Goal: Task Accomplishment & Management: Complete application form

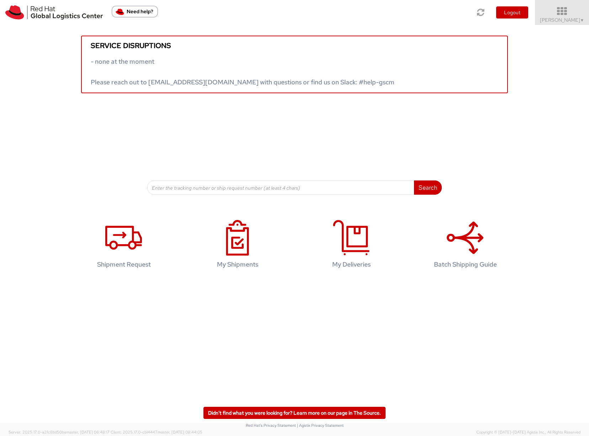
click at [578, 19] on span "Sona Mala ▼" at bounding box center [562, 20] width 44 height 6
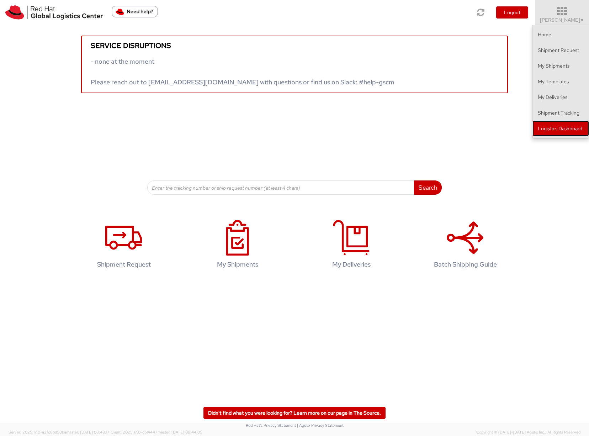
click at [561, 130] on link "Logistics Dashboard" at bounding box center [560, 129] width 57 height 16
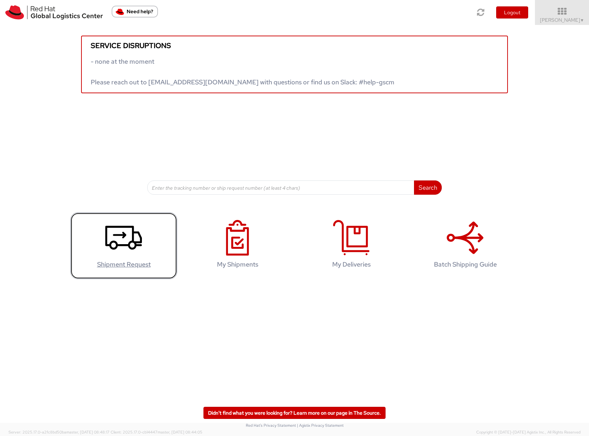
click at [124, 241] on icon at bounding box center [123, 238] width 37 height 36
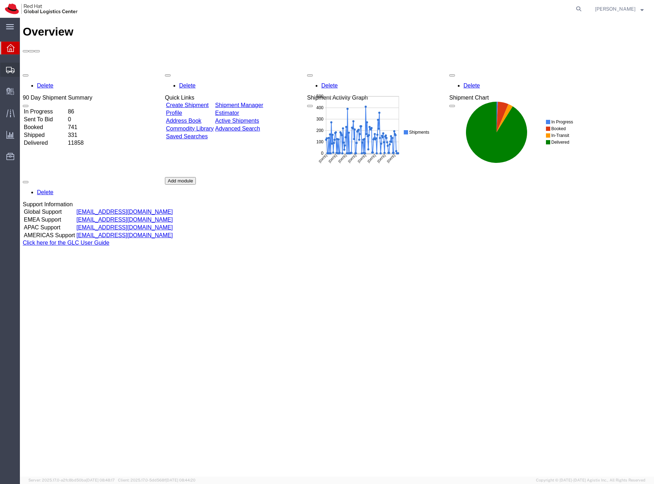
click at [13, 69] on icon at bounding box center [10, 70] width 9 height 6
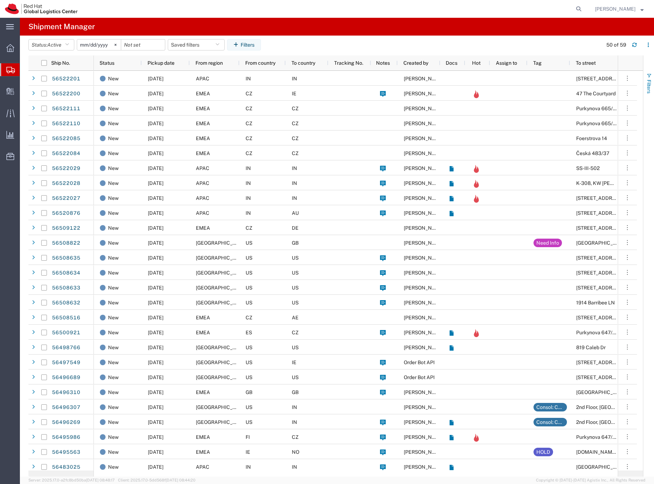
click at [649, 84] on span "Filters" at bounding box center [650, 87] width 6 height 14
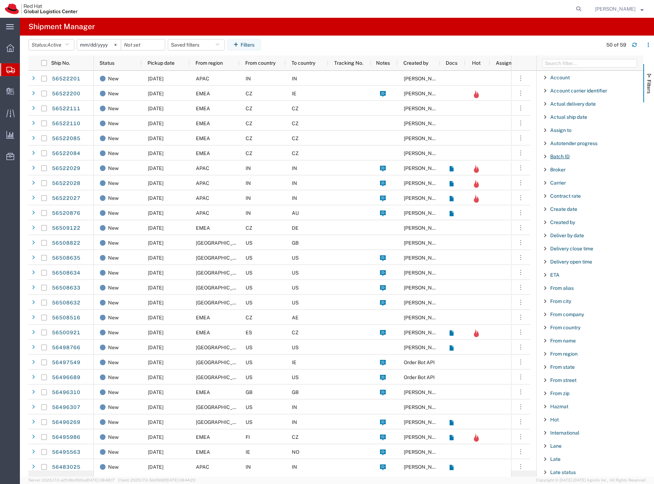
click at [565, 155] on span "Batch ID" at bounding box center [560, 157] width 20 height 6
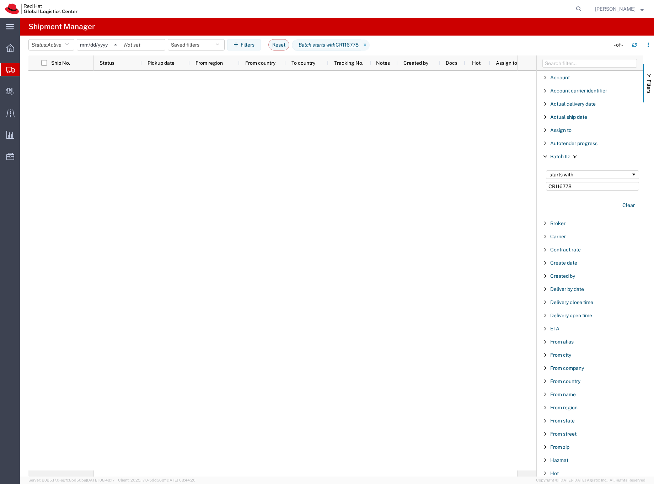
type input "CR116778"
click at [91, 42] on input "2025-07-18" at bounding box center [99, 44] width 44 height 11
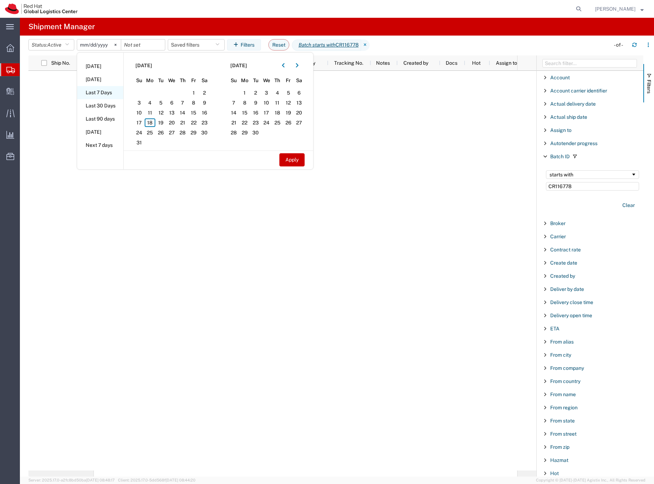
click at [91, 89] on li "Last 7 Days" at bounding box center [100, 92] width 46 height 13
type input "2025-08-12"
type input "2025-08-18"
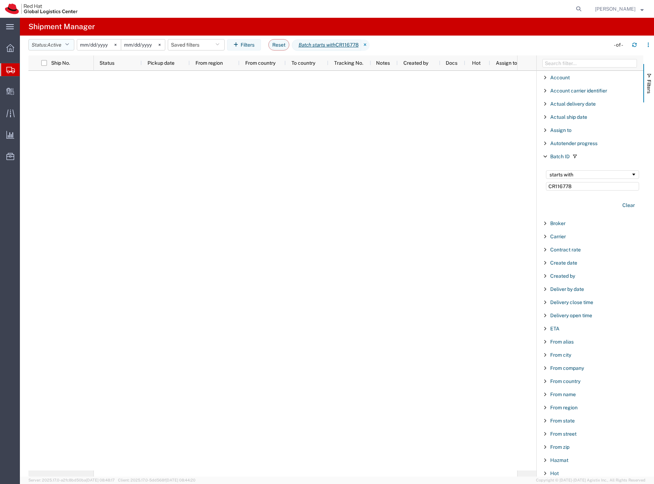
click at [51, 43] on span "Active" at bounding box center [54, 45] width 14 height 6
click at [43, 80] on span "All" at bounding box center [70, 82] width 83 height 11
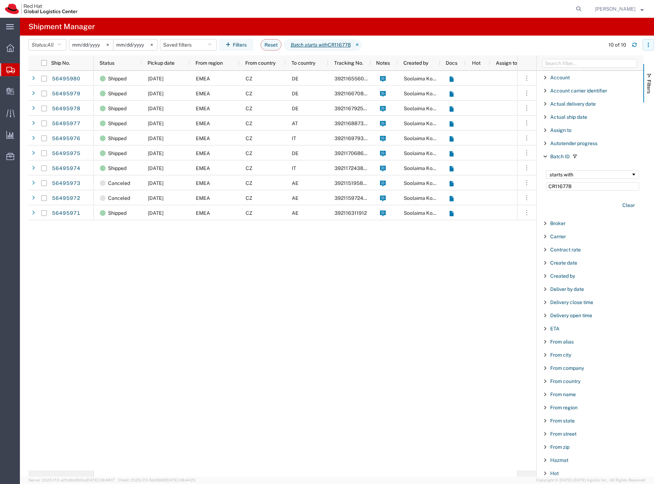
click at [648, 46] on icon "button" at bounding box center [648, 44] width 5 height 5
click at [601, 63] on div "Download" at bounding box center [611, 64] width 39 height 14
click at [239, 200] on div "EMEA" at bounding box center [215, 197] width 50 height 15
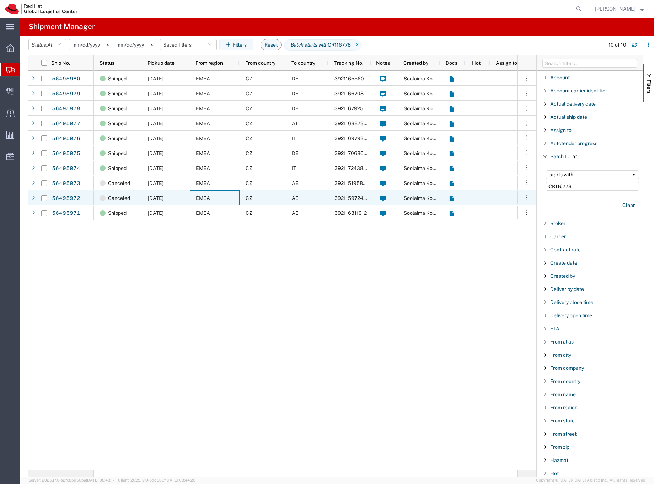
click at [239, 200] on div "EMEA" at bounding box center [215, 197] width 50 height 15
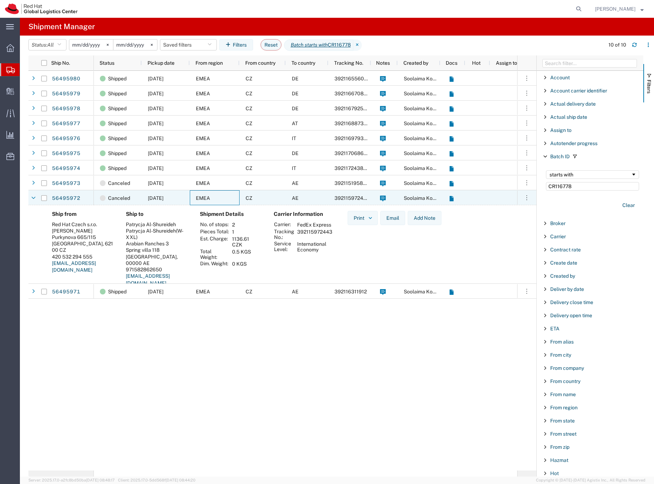
drag, startPoint x: 228, startPoint y: 199, endPoint x: 259, endPoint y: 204, distance: 31.7
click at [228, 199] on div "EMEA" at bounding box center [215, 197] width 50 height 15
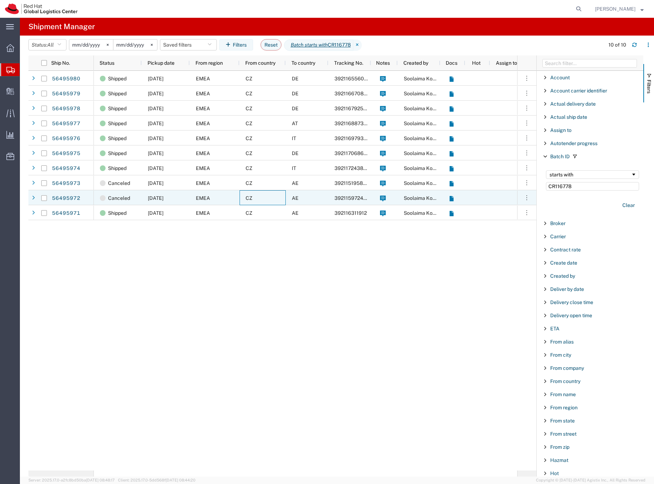
click at [244, 200] on div "CZ" at bounding box center [263, 197] width 46 height 15
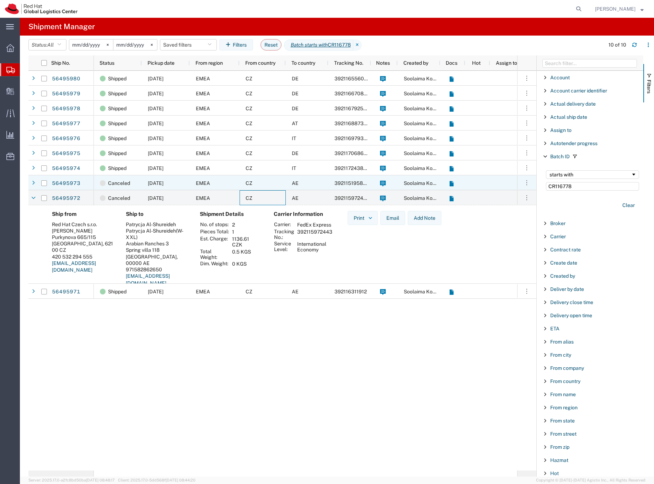
click at [230, 181] on div "EMEA" at bounding box center [215, 182] width 50 height 15
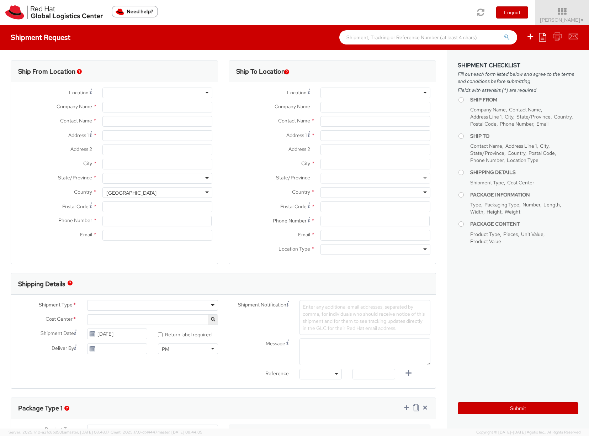
select select "901"
select select
type input "Red Hat Czech s.r.o."
type input "[PERSON_NAME]"
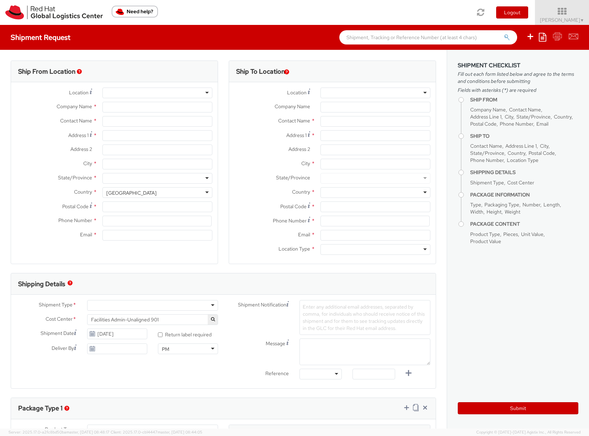
type input "Purkynova 665/115"
type input "BRNO"
type input "621 00"
type input "420532294446"
type input "somala@redhat.com"
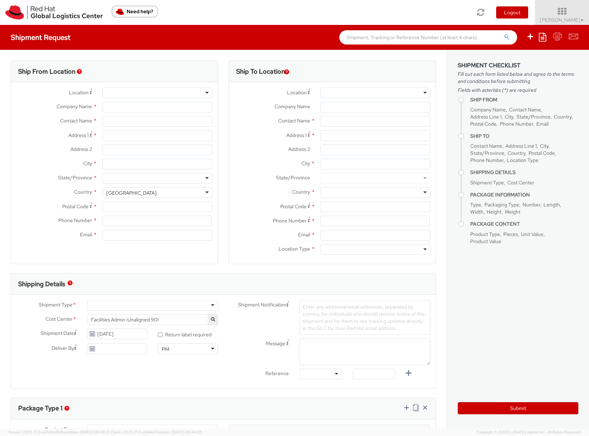
select select "CM"
select select "KGS"
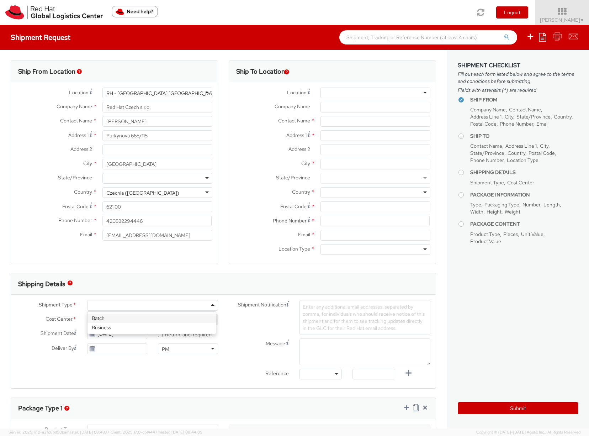
click at [101, 306] on div at bounding box center [152, 305] width 131 height 11
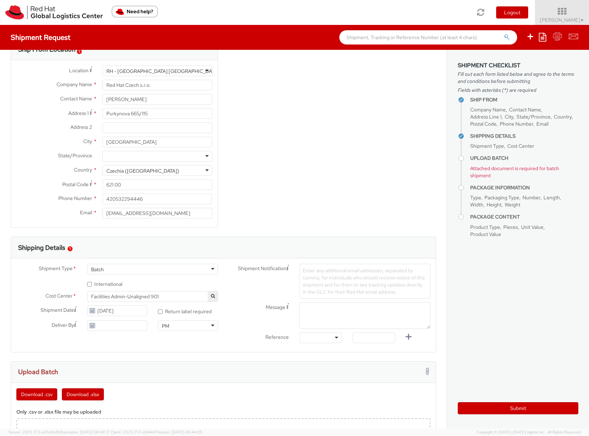
scroll to position [23, 0]
click at [333, 337] on div at bounding box center [320, 336] width 42 height 11
click at [371, 338] on input "text" at bounding box center [373, 336] width 42 height 11
type input "NHO"
click at [403, 355] on form "Shipping Details Shipment Type * Batch Batch Batch Business * International Cos…" at bounding box center [223, 344] width 425 height 216
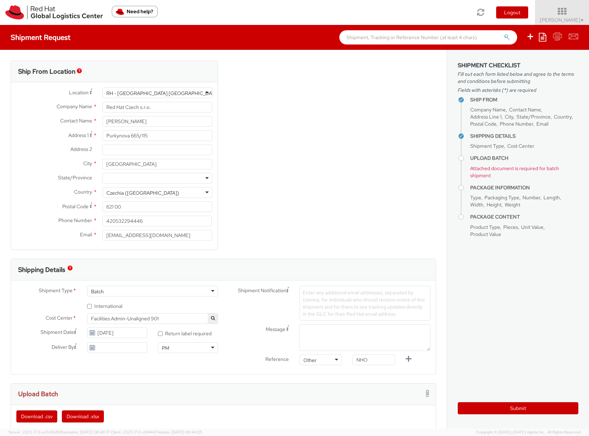
scroll to position [1, 0]
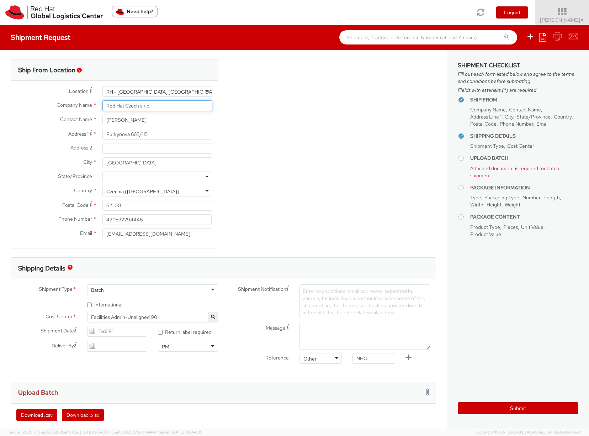
click at [167, 103] on input "Red Hat Czech s.r.o." at bounding box center [157, 105] width 110 height 11
drag, startPoint x: 167, startPoint y: 103, endPoint x: 112, endPoint y: 108, distance: 55.7
click at [112, 108] on input "Red Hat Czech s.r.o." at bounding box center [157, 105] width 110 height 11
drag, startPoint x: 147, startPoint y: 122, endPoint x: 103, endPoint y: 120, distance: 43.8
click at [103, 120] on input "[PERSON_NAME]" at bounding box center [157, 120] width 110 height 11
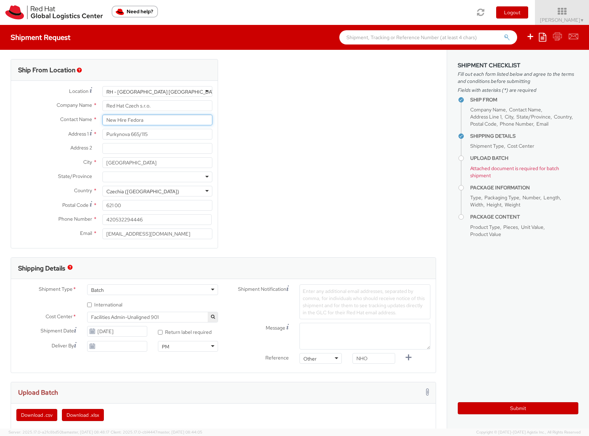
type input "New Hire Fedora"
click at [243, 107] on div "Ship From Location Location * RH - Brno - Tech Park Brno - C RH - Brno - Tech P…" at bounding box center [223, 158] width 436 height 198
click at [163, 233] on input "somala@redhat.com" at bounding box center [157, 233] width 110 height 11
drag, startPoint x: 160, startPoint y: 229, endPoint x: 139, endPoint y: 230, distance: 21.7
click at [140, 230] on input "somala@redhat.com" at bounding box center [157, 233] width 110 height 11
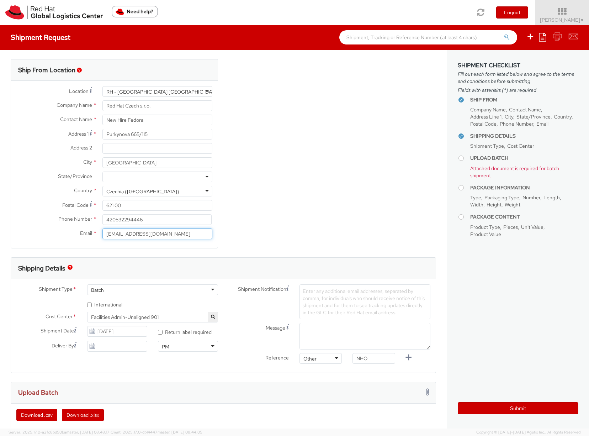
click at [118, 233] on input "somala@redhat.com" at bounding box center [157, 233] width 110 height 11
drag, startPoint x: 121, startPoint y: 233, endPoint x: 90, endPoint y: 233, distance: 31.3
click at [90, 233] on div "Email * somala@redhat.com" at bounding box center [114, 233] width 207 height 11
type input "EMEAfulfillment@redhat.com"
click at [89, 304] on input "* International" at bounding box center [89, 304] width 5 height 5
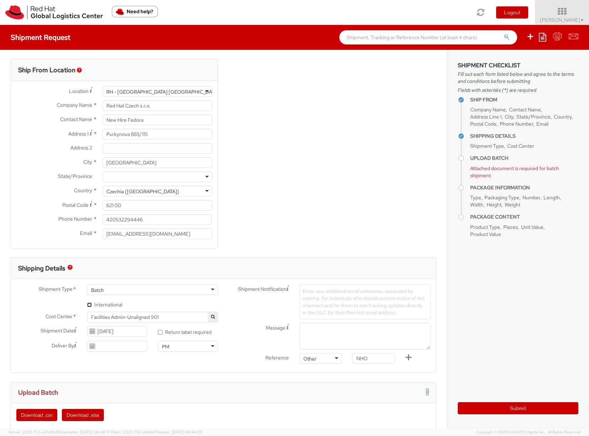
checkbox input "true"
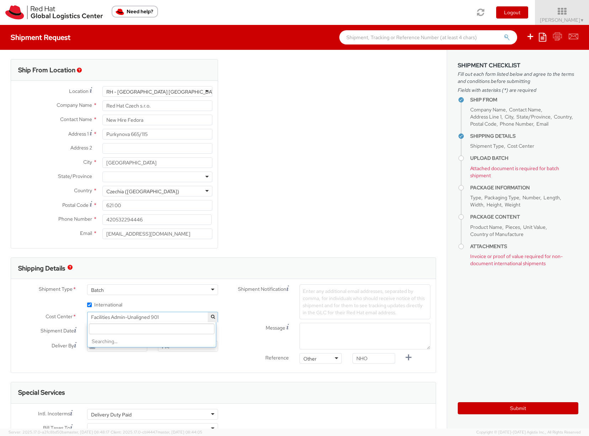
click at [166, 318] on span "Facilities Admin-Unaligned 901" at bounding box center [152, 317] width 123 height 6
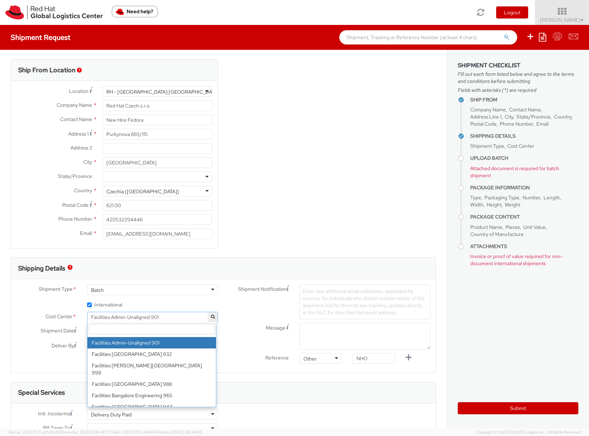
click at [122, 326] on input "search" at bounding box center [152, 328] width 126 height 11
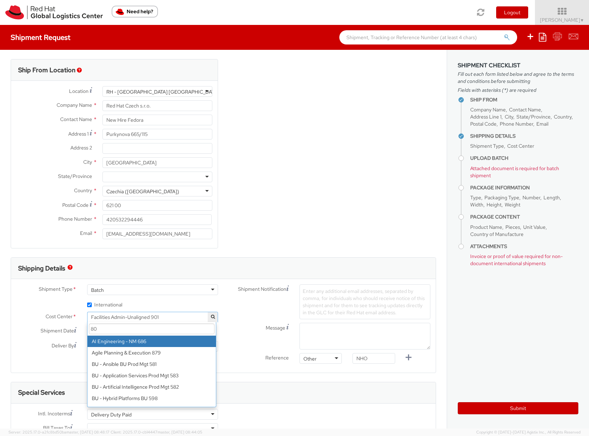
type input "805"
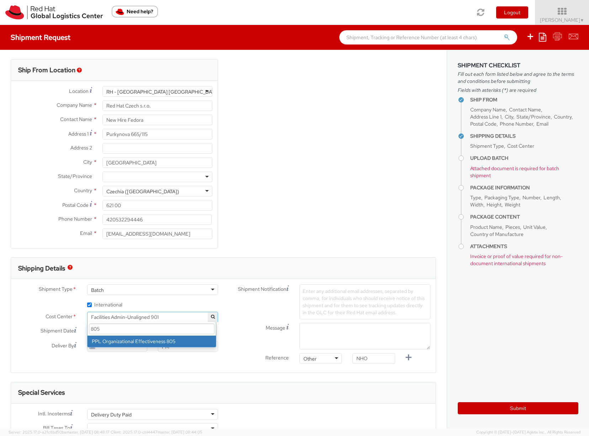
click at [110, 325] on input "805" at bounding box center [152, 328] width 126 height 11
click at [231, 323] on label "Message" at bounding box center [258, 327] width 71 height 9
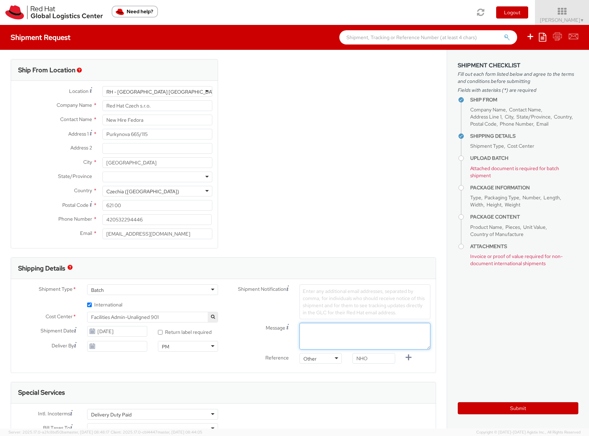
click at [299, 323] on textarea "Message" at bounding box center [364, 336] width 131 height 27
click at [171, 315] on span "Facilities Admin-Unaligned 901" at bounding box center [152, 317] width 123 height 6
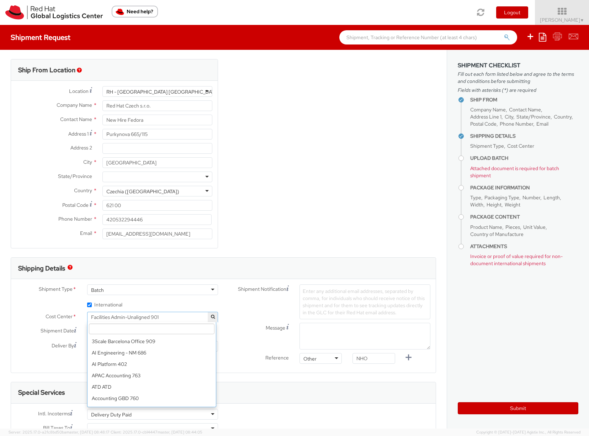
scroll to position [2646, 0]
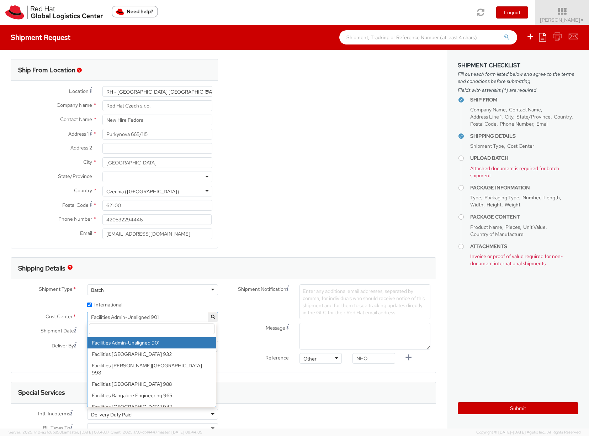
click at [96, 328] on input "search" at bounding box center [152, 328] width 126 height 11
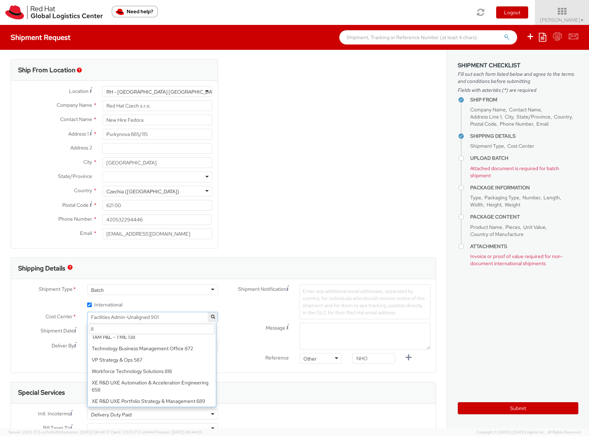
scroll to position [0, 0]
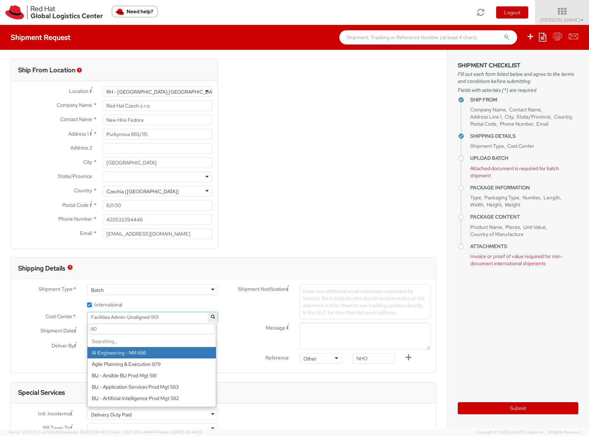
type input "805"
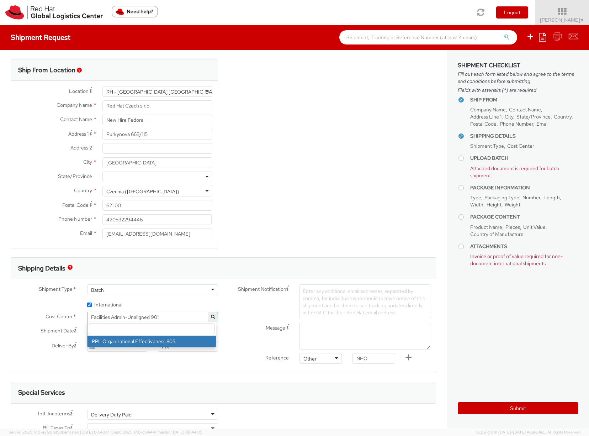
select select "805"
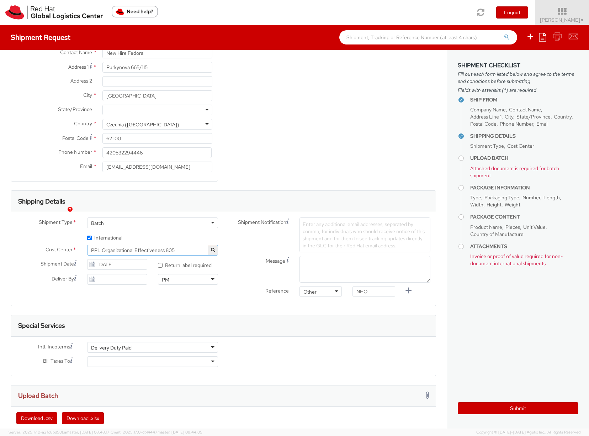
scroll to position [71, 0]
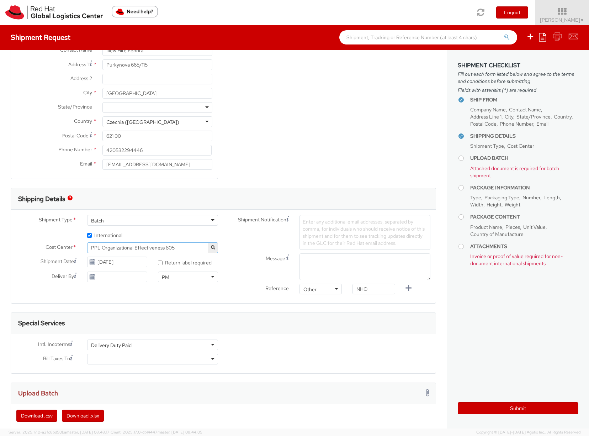
click at [122, 360] on div at bounding box center [152, 358] width 131 height 11
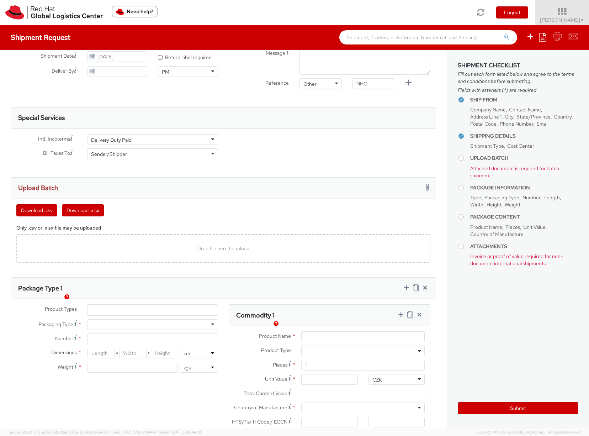
scroll to position [277, 0]
click at [101, 307] on ul at bounding box center [152, 309] width 130 height 11
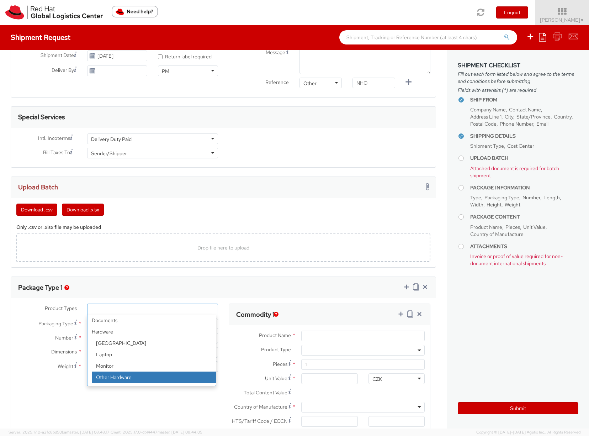
scroll to position [31, 0]
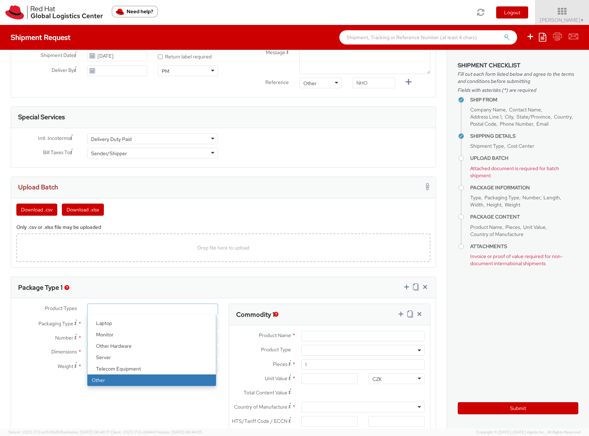
select select "OTHER"
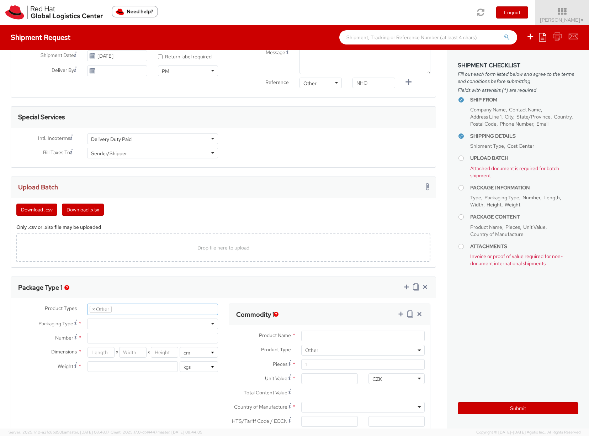
scroll to position [54, 0]
click at [101, 323] on div at bounding box center [152, 323] width 131 height 11
click at [95, 338] on input "Number *" at bounding box center [152, 338] width 131 height 11
type input "1"
click at [93, 352] on input "number" at bounding box center [100, 352] width 27 height 11
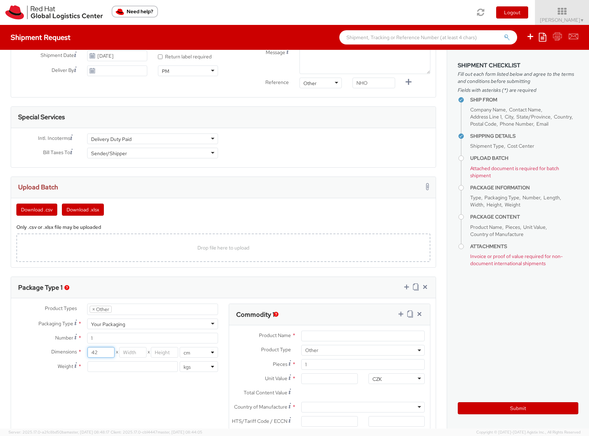
type input "42"
click at [132, 357] on div "Dimensions * 42 X X in cm Weight * lbs kgs" at bounding box center [117, 361] width 212 height 28
type input "30"
click at [159, 348] on input "number" at bounding box center [164, 352] width 27 height 11
type input "20"
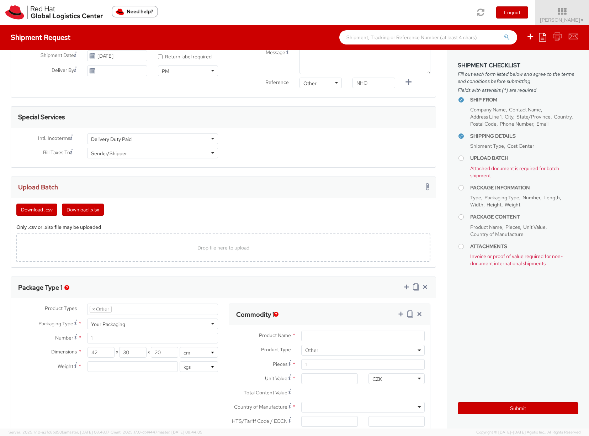
click at [82, 367] on div "lbs kgs" at bounding box center [153, 366] width 142 height 11
click at [110, 371] on input "number" at bounding box center [132, 366] width 90 height 11
type input "0"
type input "0.5"
click at [134, 411] on div "Product Types * Documents Docking Station Laptop Monitor Other Hardware Server …" at bounding box center [223, 392] width 425 height 179
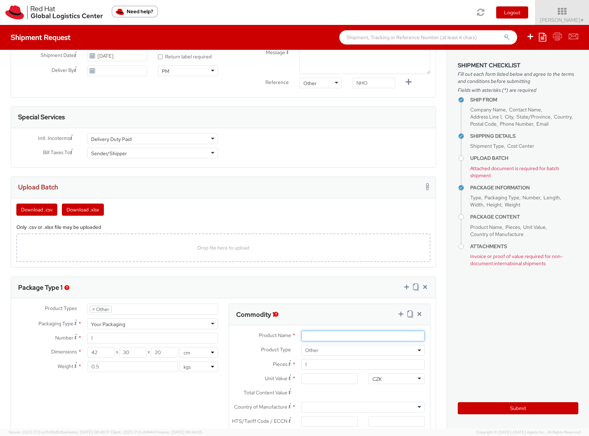
click at [319, 335] on input "Product Name *" at bounding box center [362, 335] width 123 height 11
paste input "Red Hat postcard"
type input "Red Hat postcard"
click at [305, 378] on input "Unit Value *" at bounding box center [329, 378] width 56 height 11
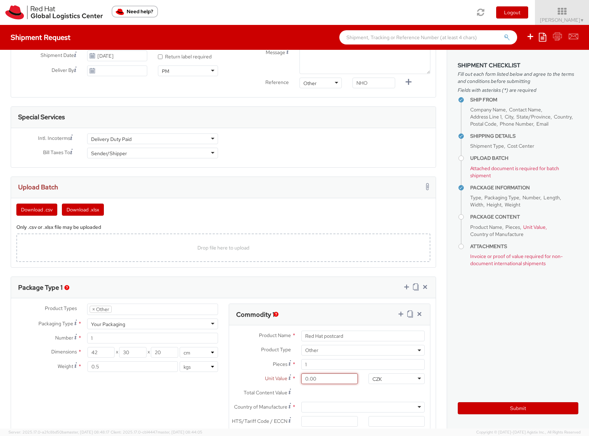
type input "0.60"
type input "0.65"
click at [388, 379] on div "CZK" at bounding box center [396, 378] width 56 height 11
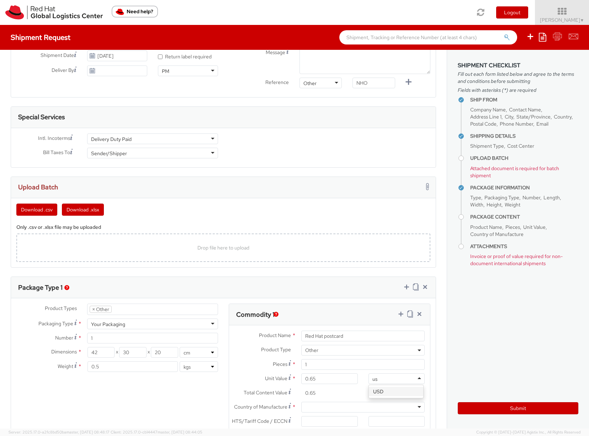
scroll to position [0, 0]
type input "usd"
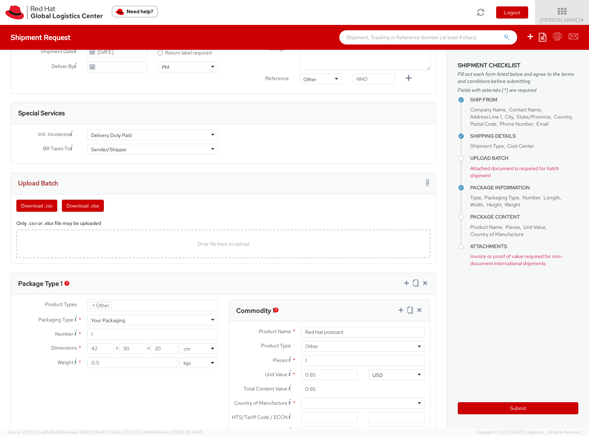
scroll to position [281, 0]
click at [310, 401] on div at bounding box center [362, 402] width 123 height 11
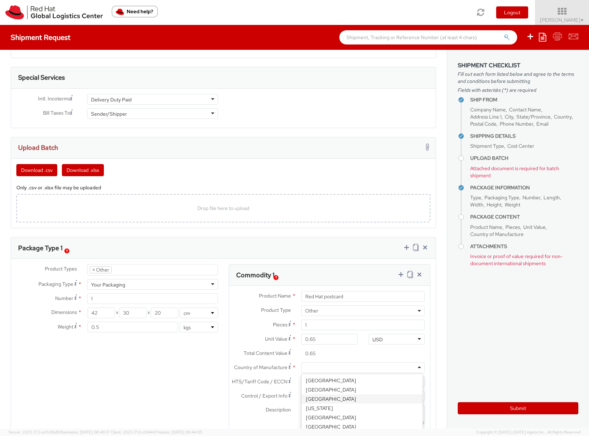
scroll to position [331, 0]
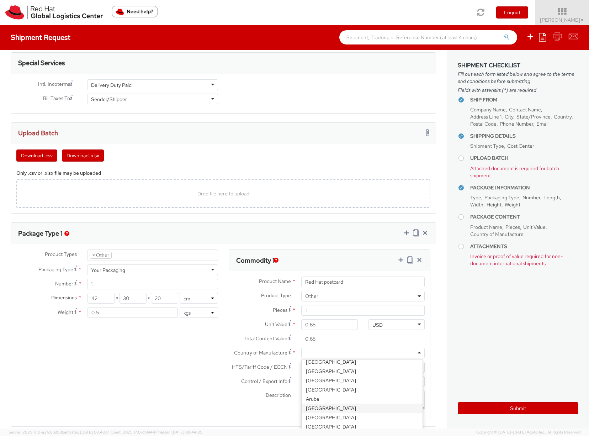
type input "h"
type input "c"
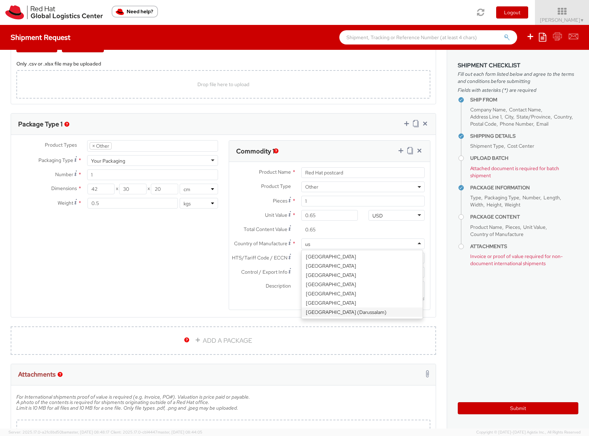
scroll to position [438, 0]
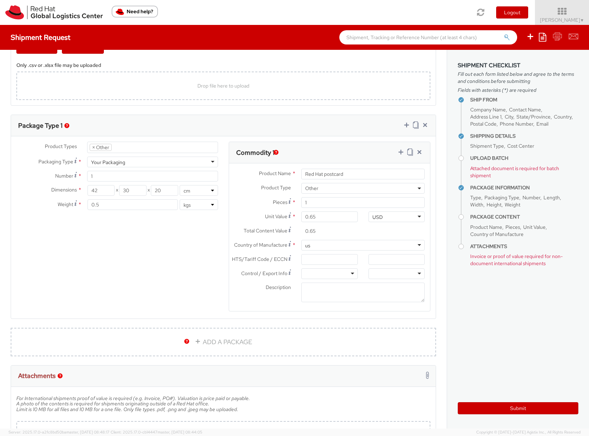
type input "u"
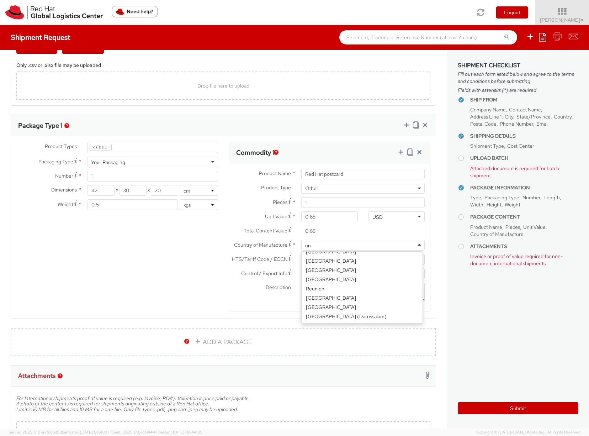
type input "uni"
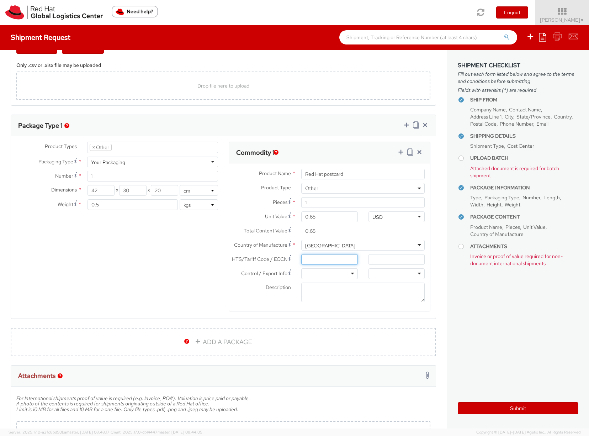
click at [321, 259] on input "HTS/Tariff Code / ECCN *" at bounding box center [329, 259] width 56 height 11
click at [333, 261] on input "HTS/Tariff Code / ECCN *" at bounding box center [329, 259] width 56 height 11
paste input "490900"
type input "490900"
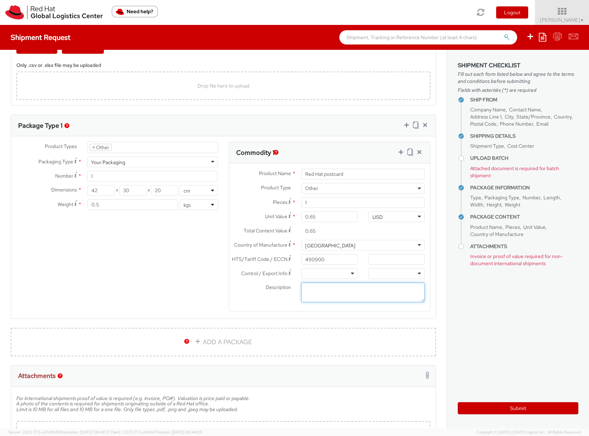
click at [320, 292] on textarea "Description *" at bounding box center [362, 292] width 123 height 20
click at [393, 296] on textarea "Red Hat branded, paper" at bounding box center [362, 292] width 123 height 20
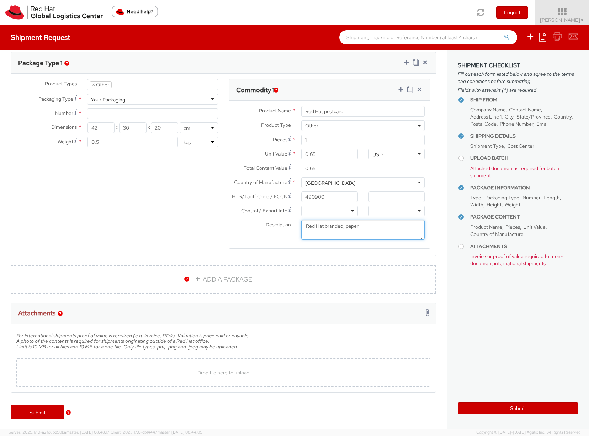
scroll to position [501, 0]
type textarea "Red Hat branded, paper"
click at [397, 86] on icon at bounding box center [400, 88] width 7 height 7
select select
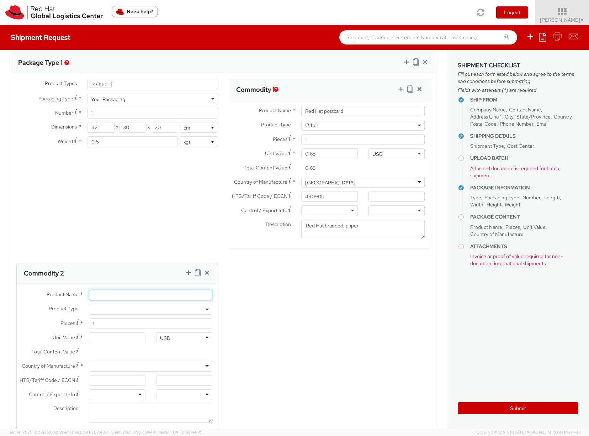
click at [97, 297] on input "Product Name *" at bounding box center [150, 294] width 123 height 11
paste input "Sticker"
type input "Sticker"
click at [111, 308] on span at bounding box center [150, 309] width 123 height 11
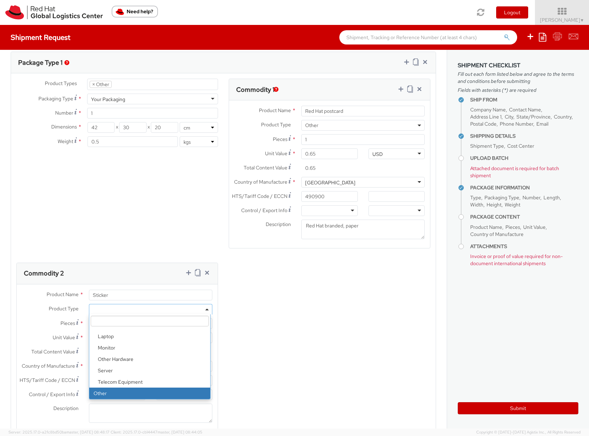
select select "OTHER"
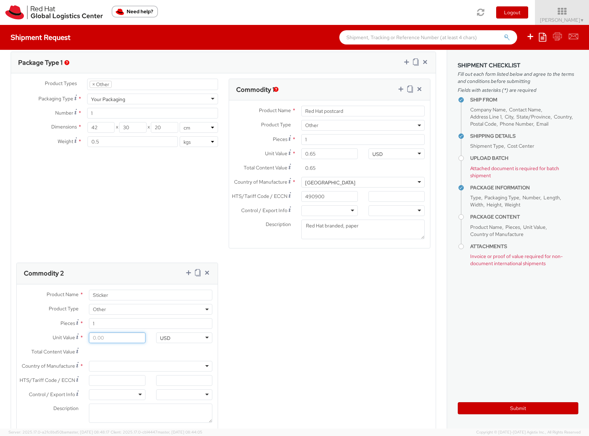
click at [97, 336] on input "Unit Value *" at bounding box center [117, 337] width 56 height 11
type input "0.20"
type input "0.29"
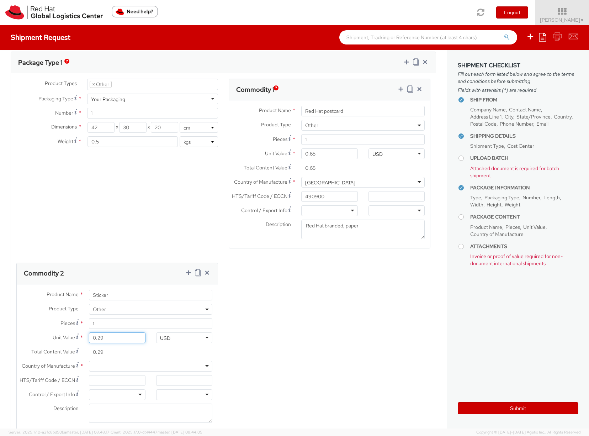
scroll to position [506, 0]
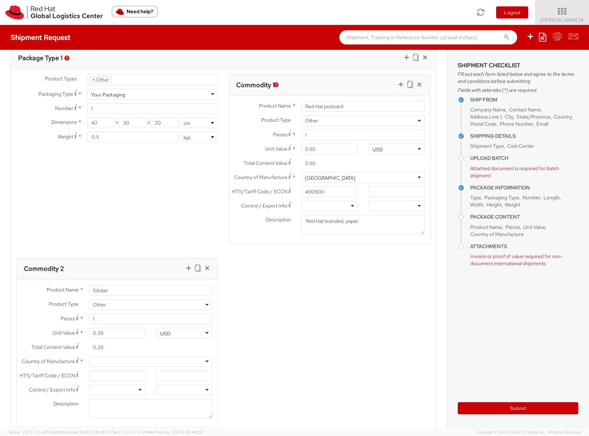
click at [107, 362] on div at bounding box center [150, 361] width 123 height 11
type input "united"
click at [95, 378] on input "HTS/Tariff Code / ECCN *" at bounding box center [117, 375] width 56 height 11
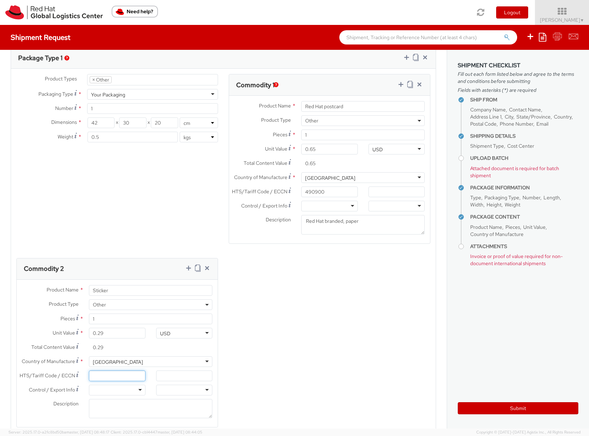
paste input "490890"
type input "490890"
click at [97, 402] on textarea "Description *" at bounding box center [150, 409] width 123 height 20
type textarea "Red Hat branded, paper"
click at [186, 267] on icon at bounding box center [188, 267] width 7 height 7
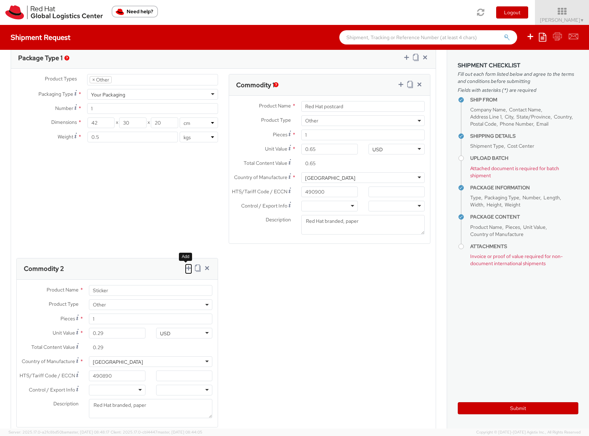
select select
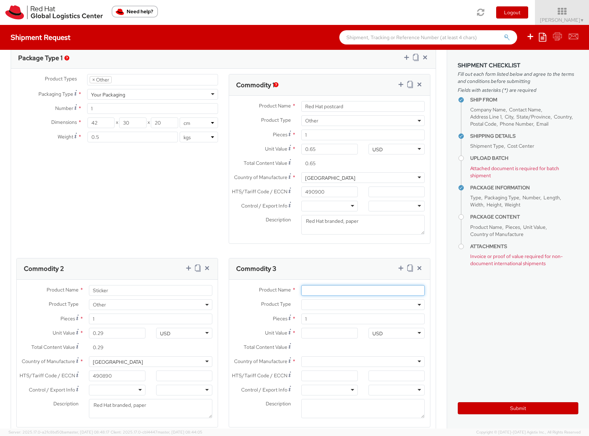
click at [340, 291] on input "Product Name *" at bounding box center [362, 290] width 123 height 11
paste input "Red Hat fedora"
type input "Red Hat fedora"
click at [329, 302] on span at bounding box center [362, 304] width 123 height 11
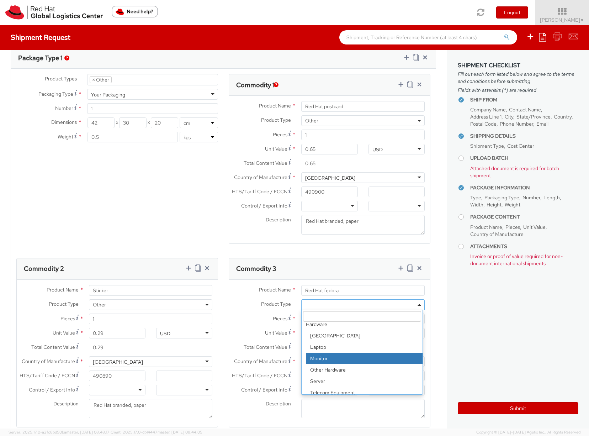
scroll to position [31, 0]
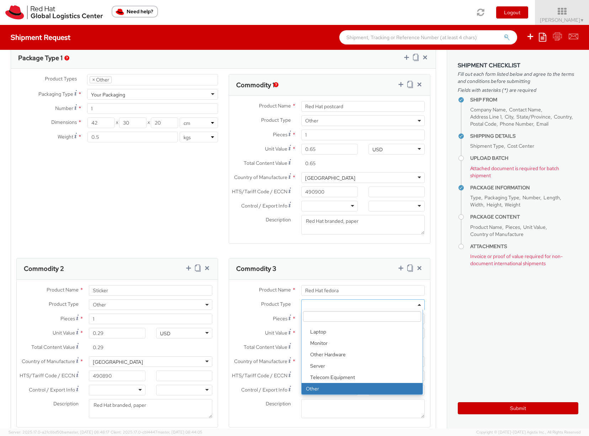
select select "OTHER"
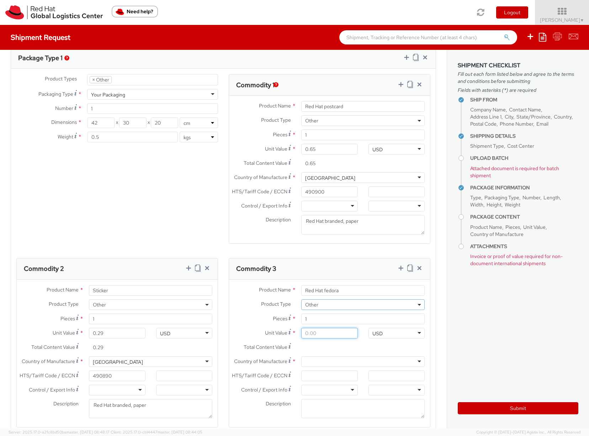
click at [308, 335] on input "Unit Value *" at bounding box center [329, 333] width 56 height 11
type input "1.00"
type input "17.00"
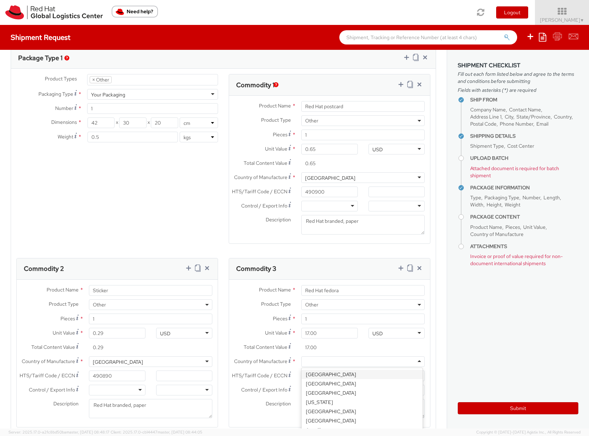
click at [316, 362] on div at bounding box center [362, 361] width 123 height 11
type input "china"
click at [312, 374] on input "HTS/Tariff Code / ECCN *" at bounding box center [329, 375] width 56 height 11
paste input "650500"
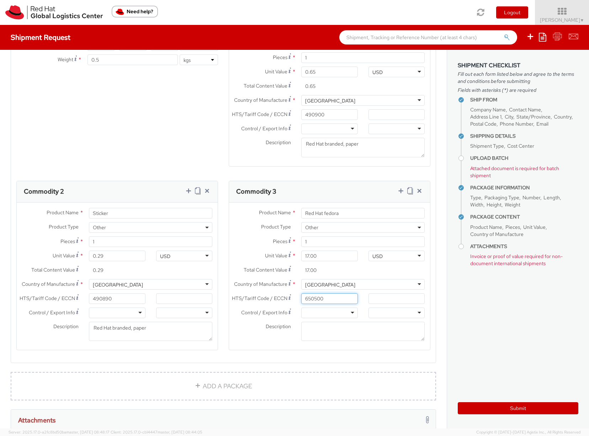
scroll to position [594, 0]
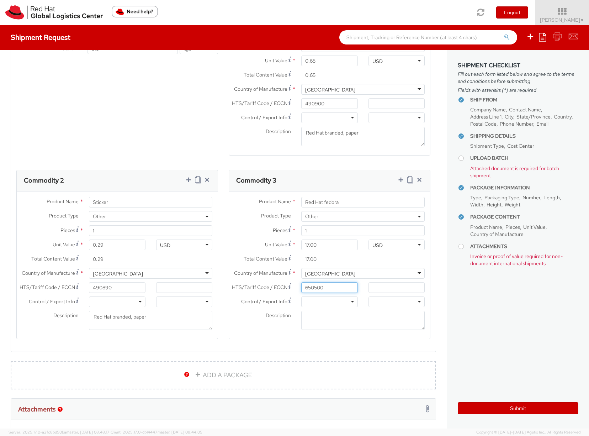
type input "650500"
click at [315, 321] on textarea "Description *" at bounding box center [362, 320] width 123 height 20
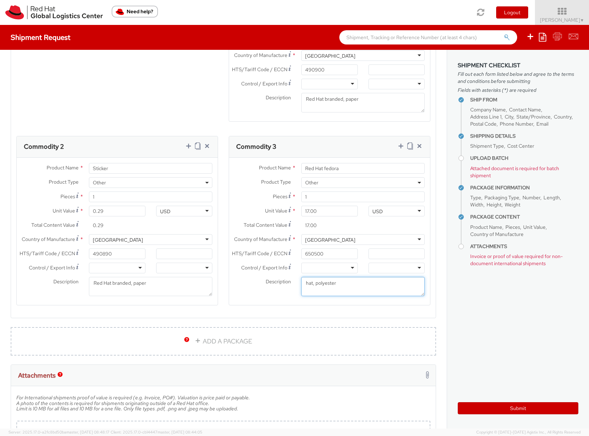
scroll to position [629, 0]
type textarea "hat, polyester"
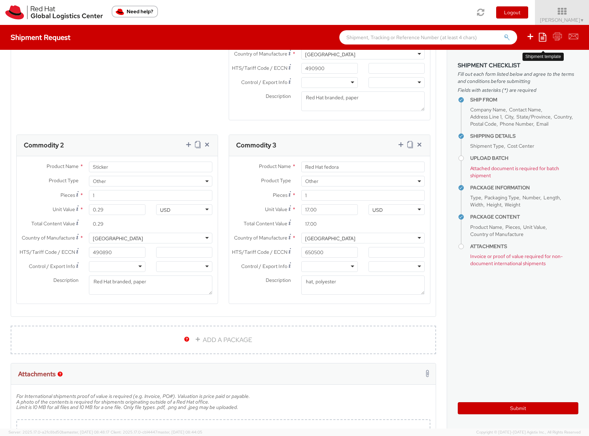
click at [543, 36] on icon at bounding box center [542, 37] width 7 height 9
click at [527, 50] on link "Save as template" at bounding box center [515, 50] width 62 height 9
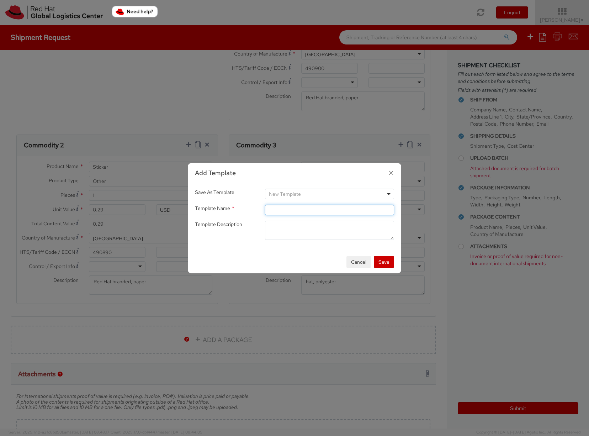
click at [277, 210] on input "Template Name *" at bounding box center [329, 209] width 129 height 11
click at [289, 191] on span "New Template" at bounding box center [285, 194] width 32 height 6
click at [361, 168] on h3 "Add Template" at bounding box center [294, 172] width 199 height 9
click at [280, 208] on input "Template Name *" at bounding box center [329, 209] width 129 height 11
type input "NHO Fedory"
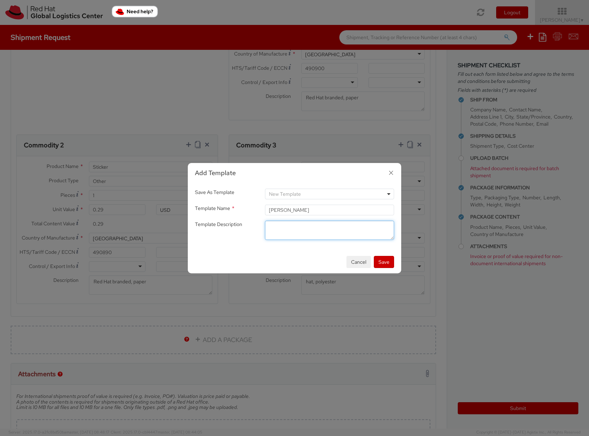
click at [290, 227] on textarea "Template Description *" at bounding box center [329, 229] width 129 height 19
type textarea "cc 805"
click at [387, 263] on button "Save" at bounding box center [384, 262] width 20 height 12
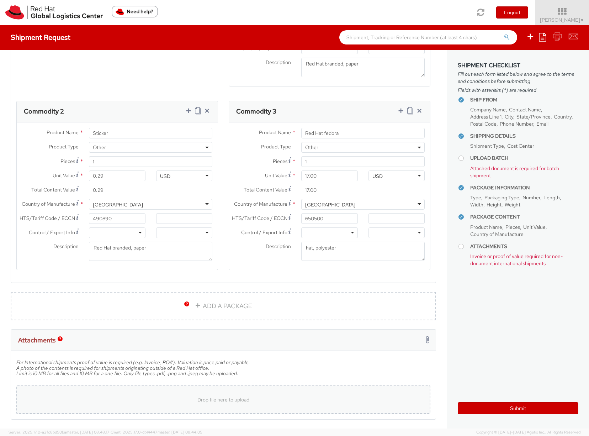
scroll to position [692, 0]
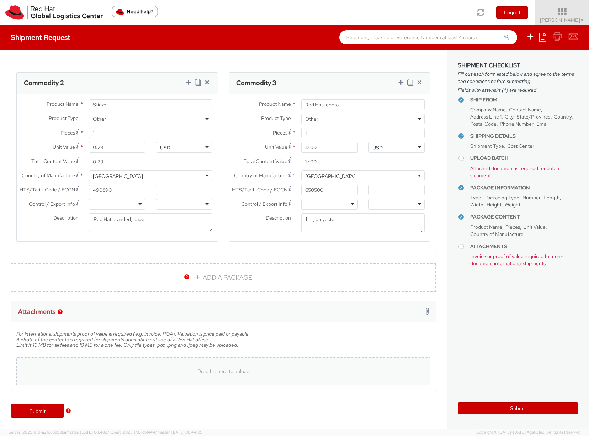
click at [201, 378] on div "Drop file here to upload" at bounding box center [223, 370] width 403 height 17
type input "C:\fakepath\New Hire kit.pdf"
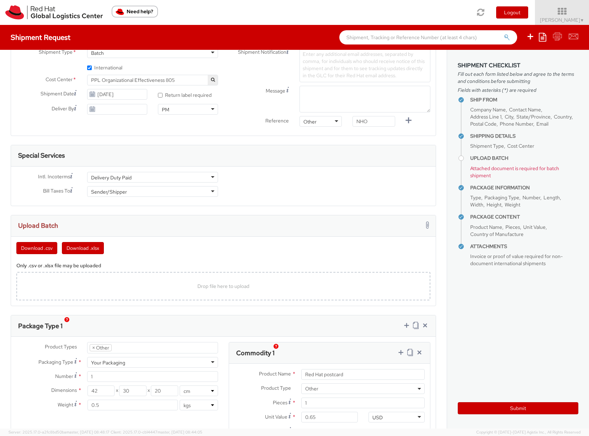
scroll to position [245, 0]
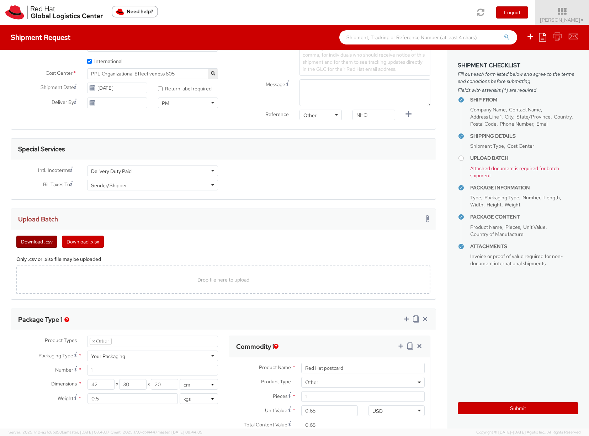
click at [37, 241] on button "Download .csv" at bounding box center [36, 241] width 41 height 12
click at [218, 282] on span "Drop file here to upload" at bounding box center [223, 279] width 52 height 6
type input "C:\fakepath\08-18-2025.csv"
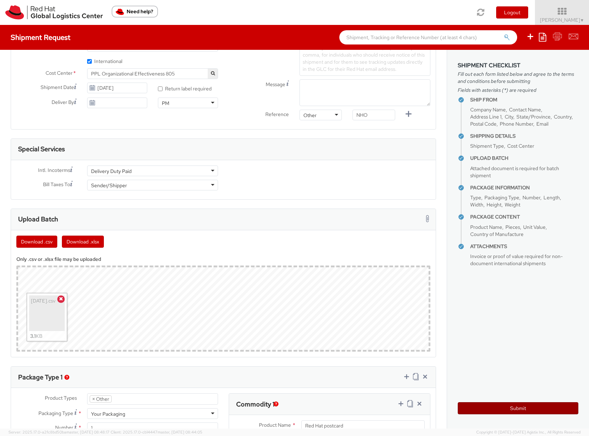
click at [511, 408] on button "Submit" at bounding box center [518, 408] width 121 height 12
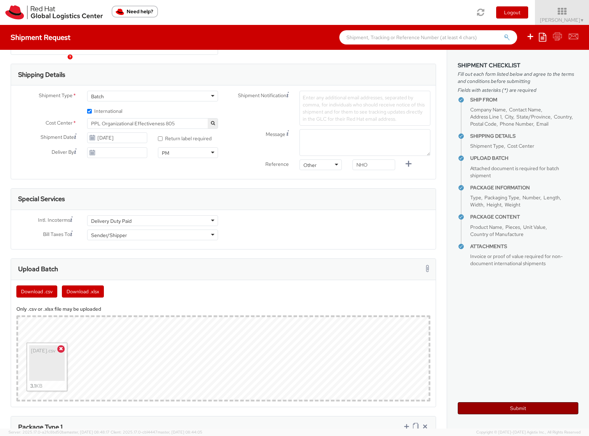
scroll to position [213, 0]
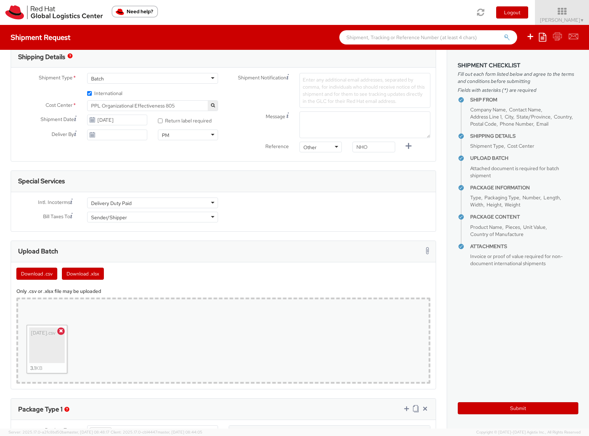
click at [144, 352] on div "Drop file here to upload 08-18-2025.csv 3.1 KB" at bounding box center [223, 340] width 414 height 86
click at [51, 342] on div "08-18-2025.csv" at bounding box center [47, 345] width 32 height 32
click at [515, 408] on button "Submit" at bounding box center [518, 408] width 121 height 12
click at [62, 330] on icon at bounding box center [61, 330] width 4 height 5
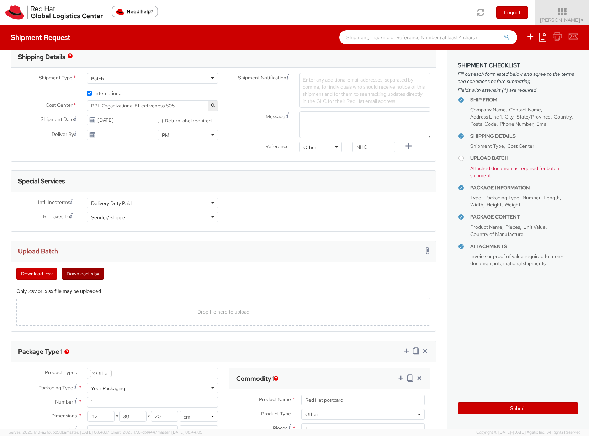
click at [87, 270] on button "Download .xlsx" at bounding box center [83, 273] width 42 height 12
click at [86, 273] on button "Download .xlsx" at bounding box center [83, 273] width 42 height 12
click at [84, 275] on button "Download .xlsx" at bounding box center [83, 273] width 42 height 12
click at [218, 315] on div "Drop file here to upload" at bounding box center [223, 311] width 403 height 17
type input "C:\fakepath\NHO test.xlsx"
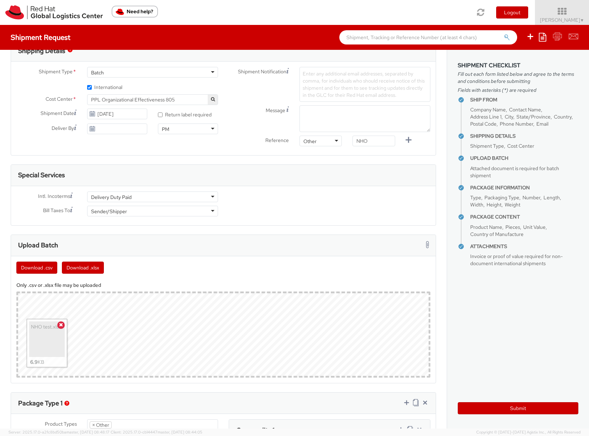
scroll to position [236, 0]
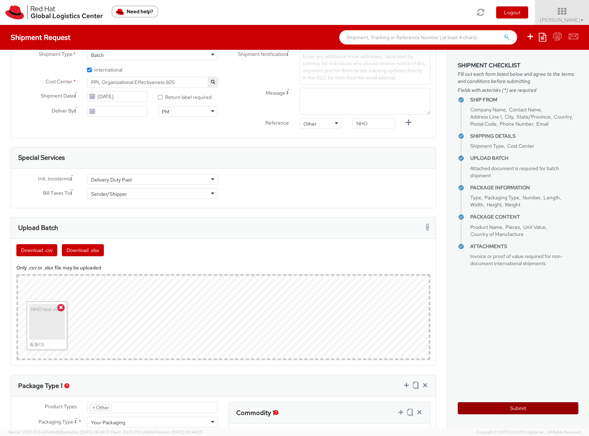
click at [519, 408] on button "Submit" at bounding box center [518, 408] width 121 height 12
click at [60, 305] on icon at bounding box center [61, 306] width 4 height 5
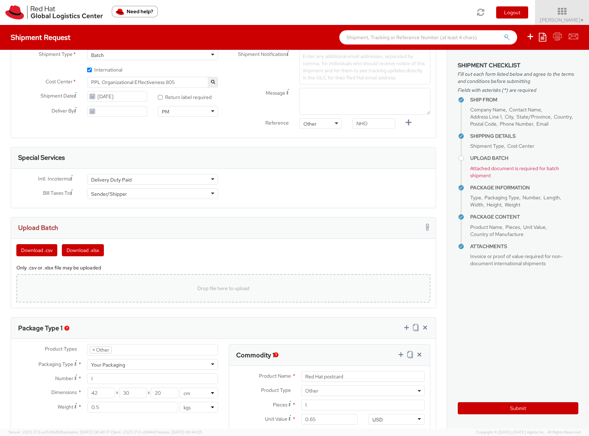
click at [196, 292] on div "Drop file here to upload" at bounding box center [223, 288] width 403 height 17
type input "C:\fakepath\NHO test 2.xlsx"
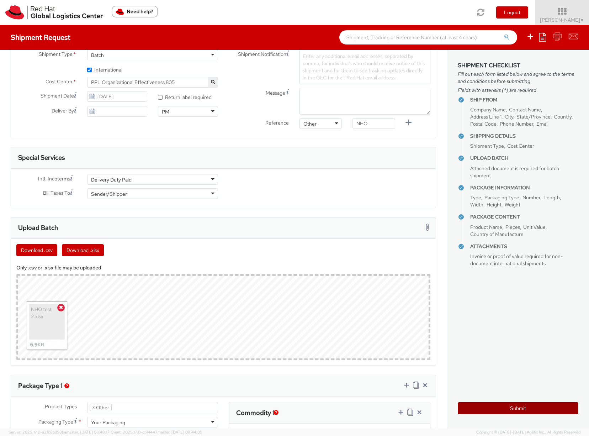
click at [510, 407] on button "Submit" at bounding box center [518, 408] width 121 height 12
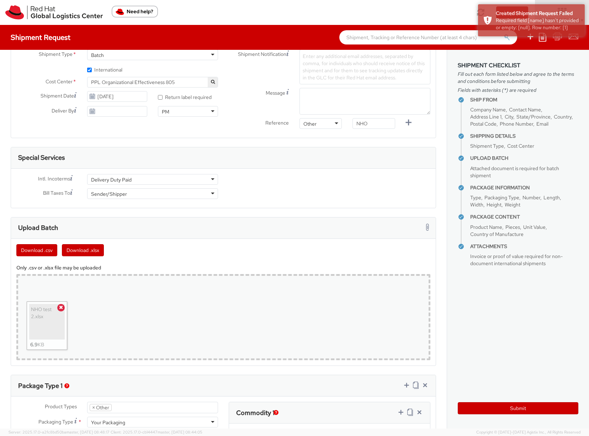
click at [42, 330] on div "NHO test 2.xlsx" at bounding box center [47, 321] width 32 height 32
type input "C:\fakepath\NHO test 2.xlsx"
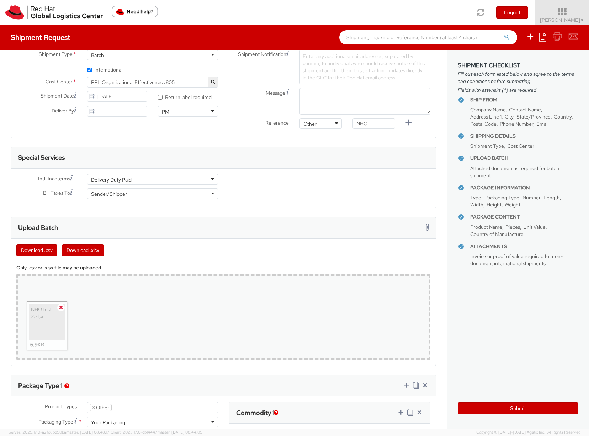
click at [62, 306] on icon at bounding box center [61, 306] width 4 height 5
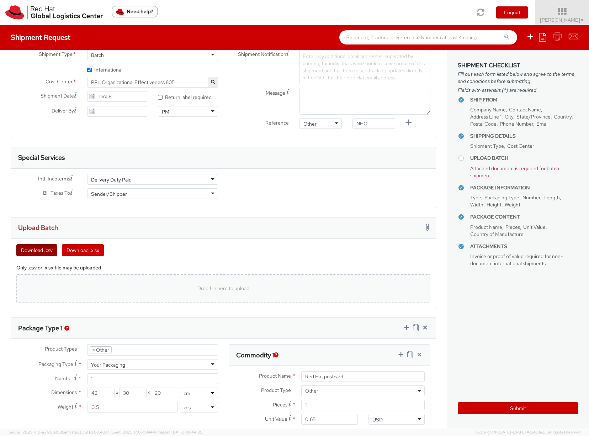
click at [35, 248] on button "Download .csv" at bounding box center [36, 250] width 41 height 12
